Goal: Task Accomplishment & Management: Use online tool/utility

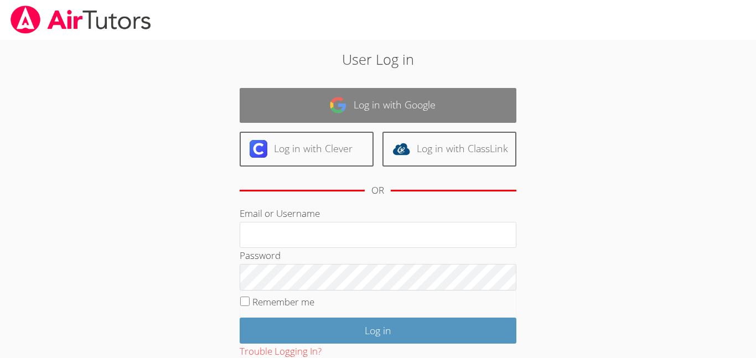
click at [314, 117] on link "Log in with Google" at bounding box center [378, 105] width 277 height 35
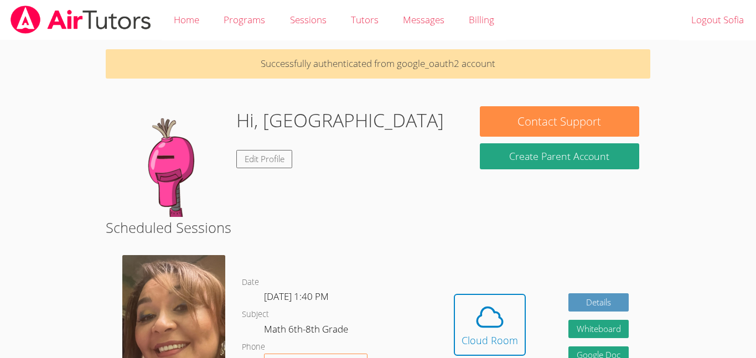
click at [314, 117] on div "Hi, [PERSON_NAME] Edit Profile" at bounding box center [287, 161] width 341 height 111
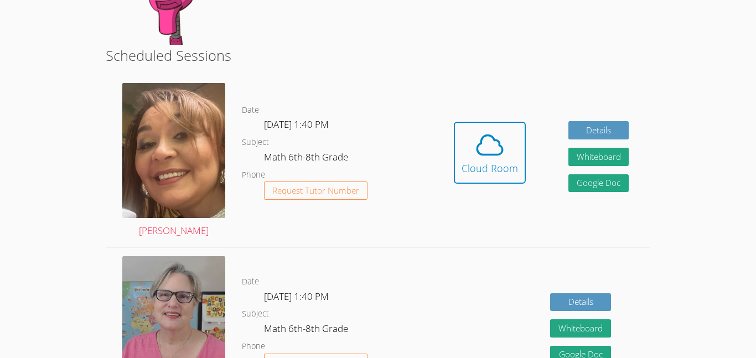
scroll to position [178, 0]
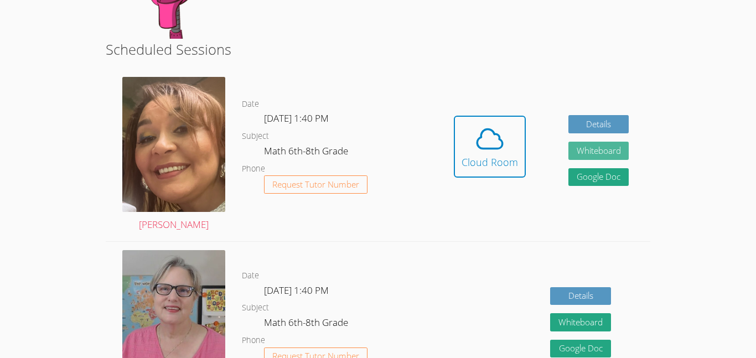
click at [579, 150] on button "Whiteboard" at bounding box center [598, 151] width 61 height 18
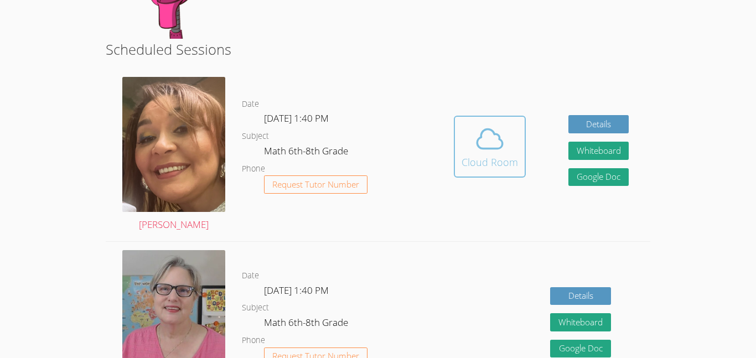
click at [494, 163] on div "Cloud Room" at bounding box center [489, 161] width 56 height 15
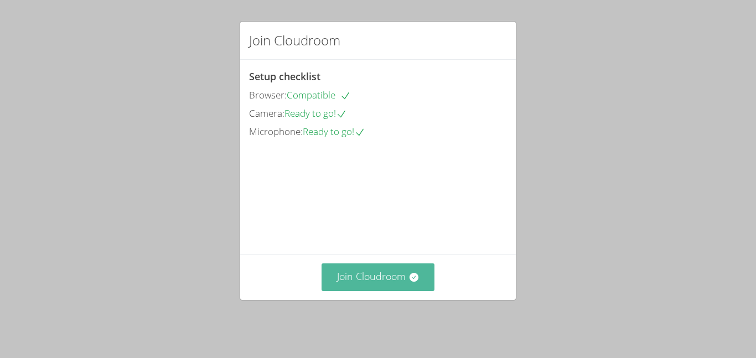
click at [368, 289] on button "Join Cloudroom" at bounding box center [377, 276] width 113 height 27
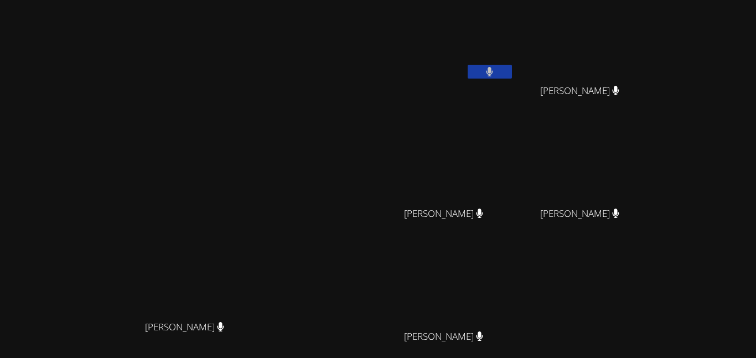
click at [493, 72] on icon at bounding box center [489, 71] width 7 height 9
click at [495, 72] on icon at bounding box center [490, 71] width 12 height 9
click at [512, 70] on button at bounding box center [490, 72] width 44 height 14
click at [512, 72] on button at bounding box center [490, 72] width 44 height 14
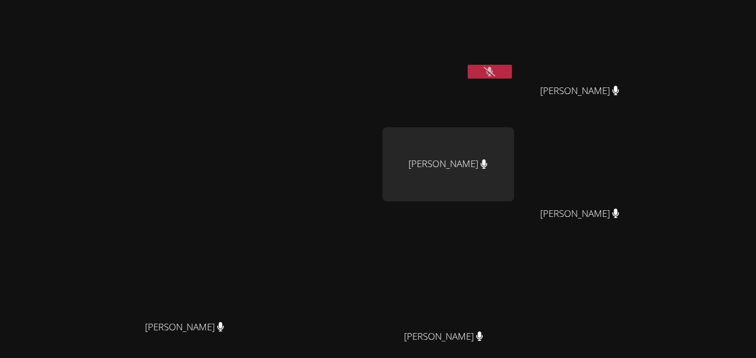
click at [514, 62] on video at bounding box center [448, 41] width 132 height 74
click at [514, 172] on div "Isreal Chavez-Ventura" at bounding box center [448, 164] width 132 height 74
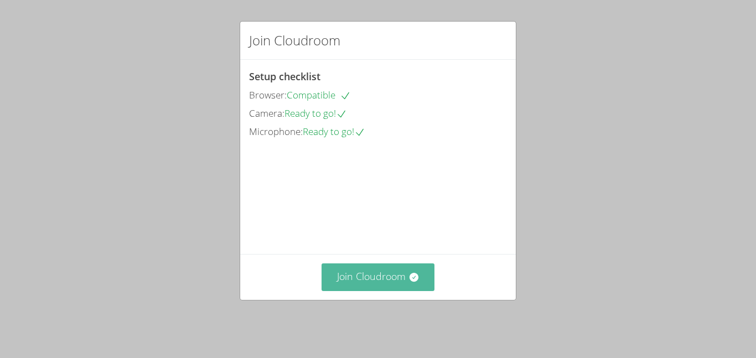
click at [407, 286] on button "Join Cloudroom" at bounding box center [377, 276] width 113 height 27
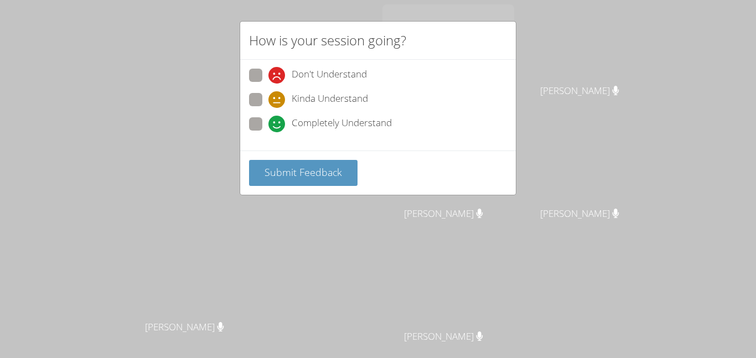
click at [300, 105] on span "Kinda Understand" at bounding box center [330, 99] width 76 height 17
click at [278, 102] on input "Kinda Understand" at bounding box center [272, 97] width 9 height 9
radio input "true"
click at [290, 171] on span "Submit Feedback" at bounding box center [302, 171] width 77 height 13
